Goal: Task Accomplishment & Management: Manage account settings

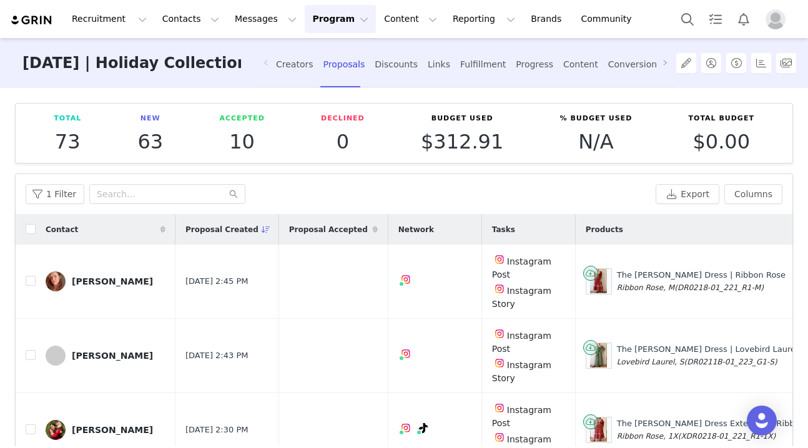
click at [318, 18] on button "Program Program" at bounding box center [340, 19] width 71 height 28
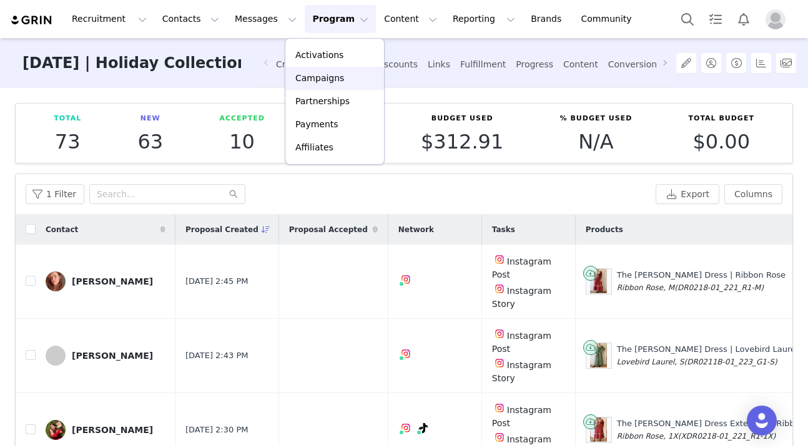
click at [335, 82] on p "Campaigns" at bounding box center [319, 78] width 49 height 13
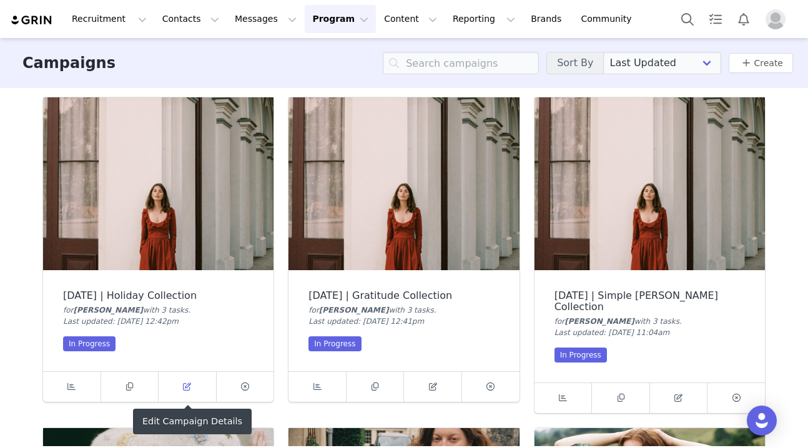
click at [182, 390] on span at bounding box center [187, 387] width 15 height 15
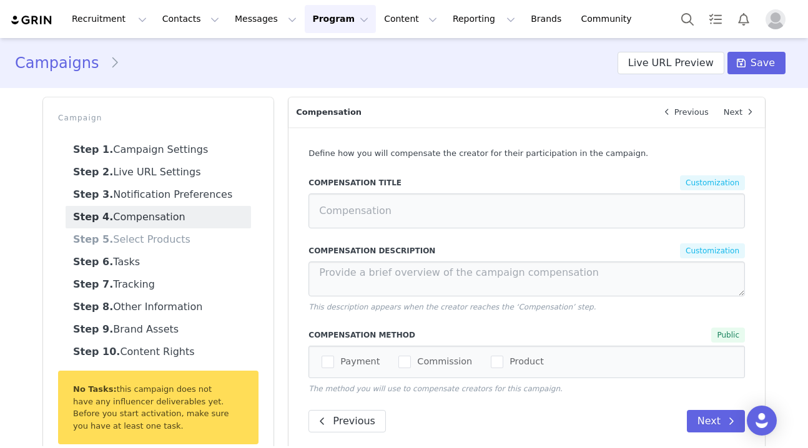
select select "29df6766-8409-4a39-bdf5-2c02a73b1cca"
type input "[DATE] | Holiday Collection"
radio input "true"
radio input "false"
radio input "true"
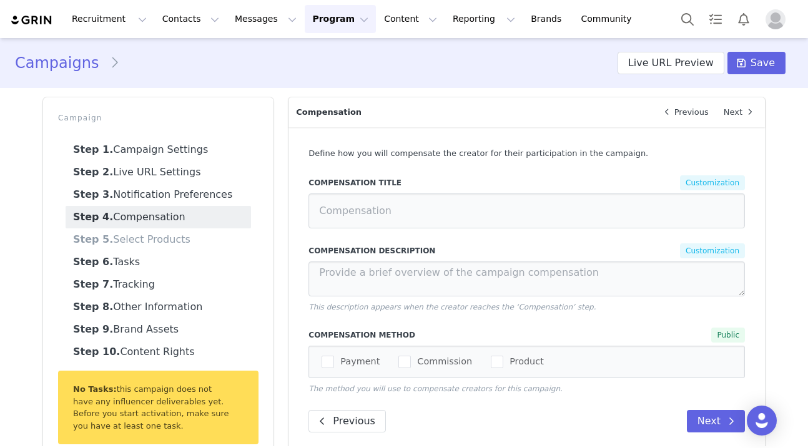
radio input "false"
type input "Compensation"
type textarea "You'll earn 10% commission for every sale made through your affiliate link or c…"
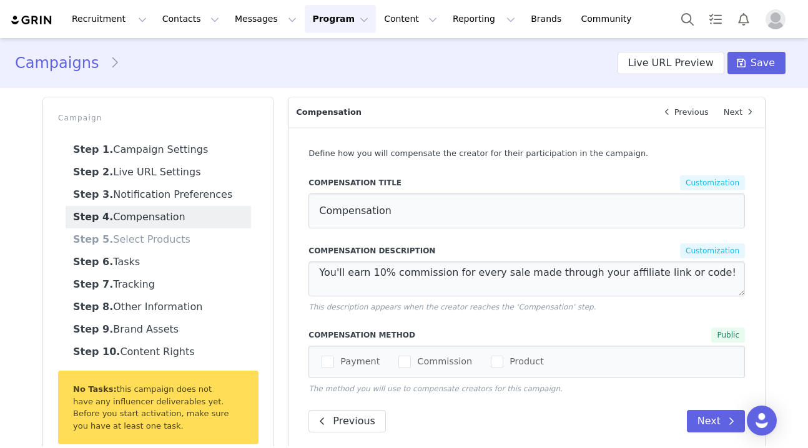
select select "10009984"
select select "27472"
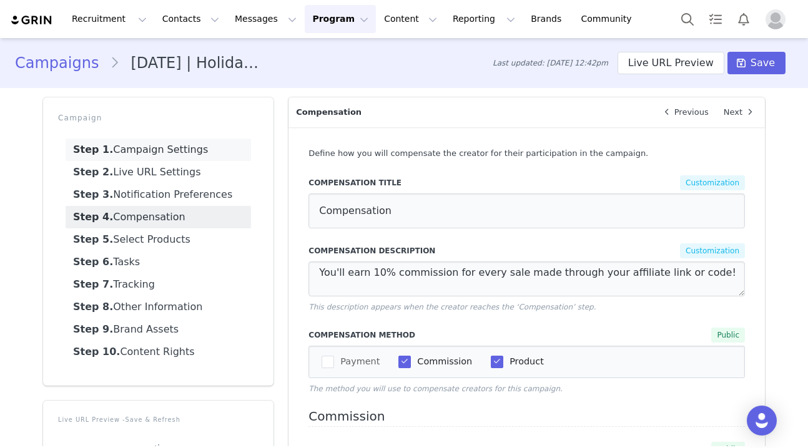
click at [164, 144] on link "Step 1. Campaign Settings" at bounding box center [158, 150] width 185 height 22
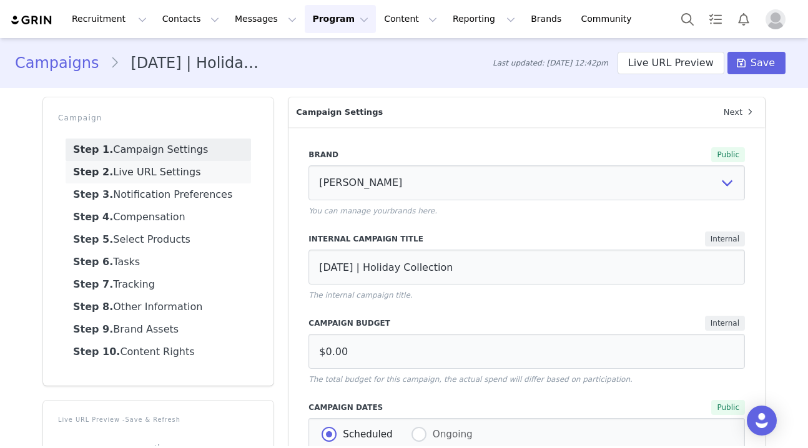
click at [165, 163] on link "Step 2. Live URL Settings" at bounding box center [158, 172] width 185 height 22
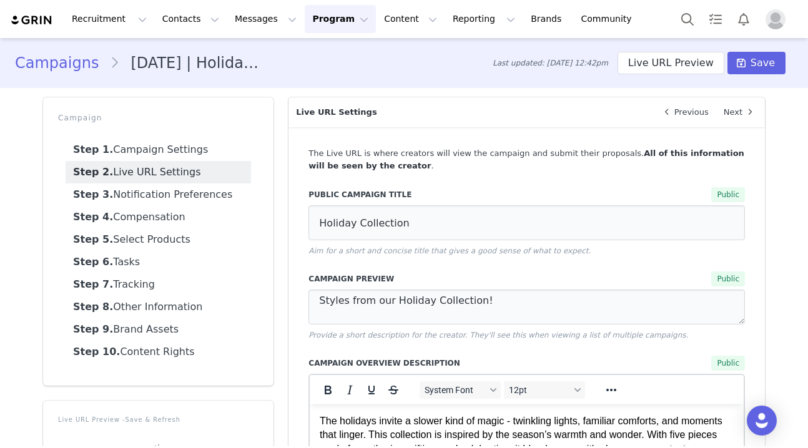
click at [165, 171] on link "Step 2. Live URL Settings" at bounding box center [158, 172] width 185 height 22
click at [418, 225] on input "Holiday Collection" at bounding box center [526, 222] width 436 height 35
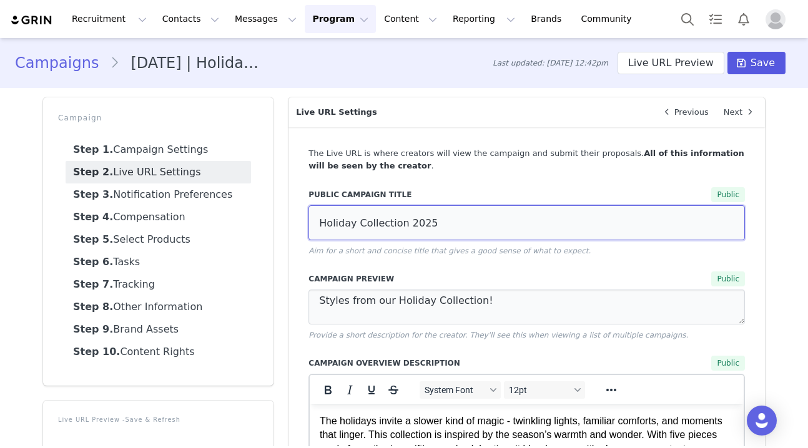
type input "Holiday Collection 2025"
click at [760, 66] on span "Save" at bounding box center [762, 63] width 24 height 15
